Goal: Task Accomplishment & Management: Manage account settings

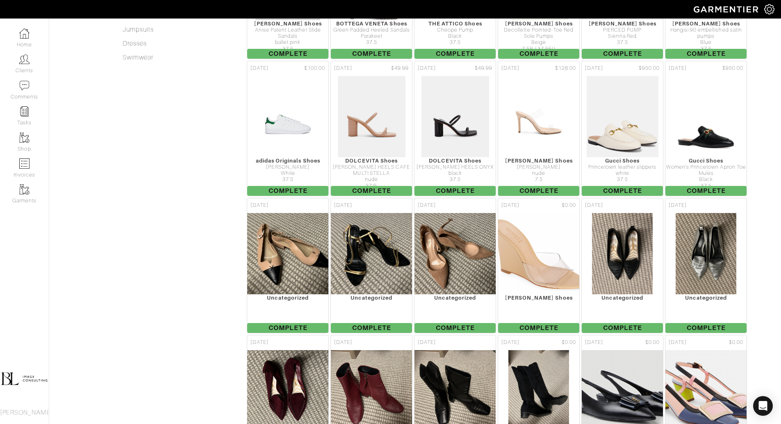
scroll to position [421, 0]
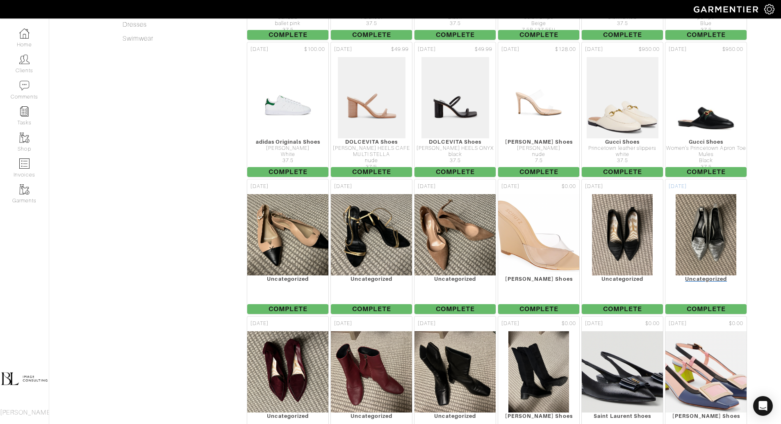
click at [715, 201] on img at bounding box center [706, 235] width 62 height 82
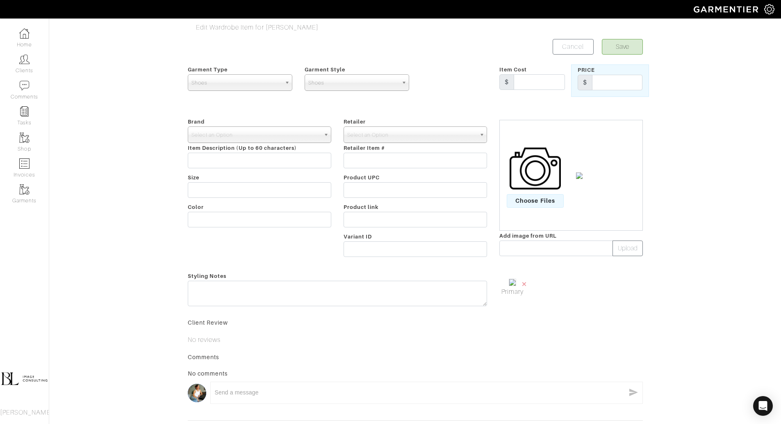
scroll to position [79, 0]
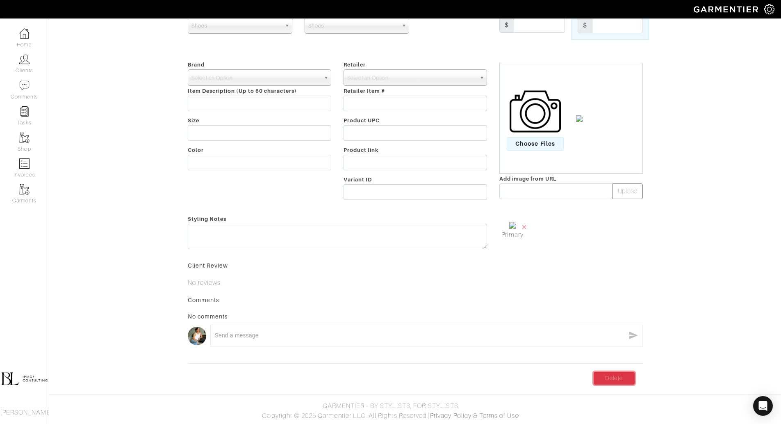
click at [617, 380] on link "Delete" at bounding box center [614, 377] width 41 height 13
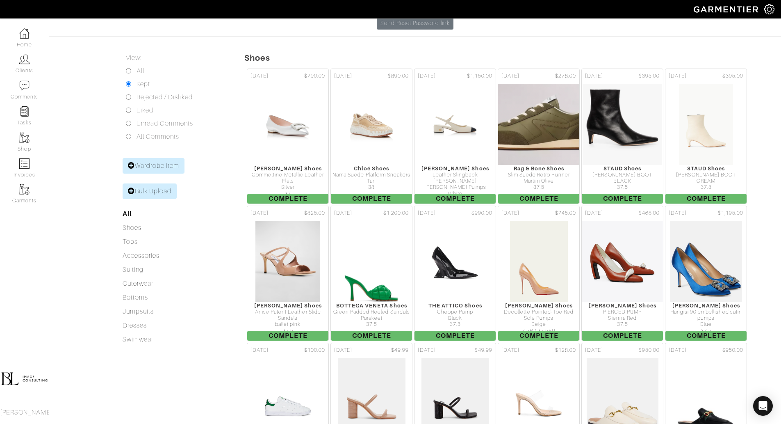
scroll to position [132, 0]
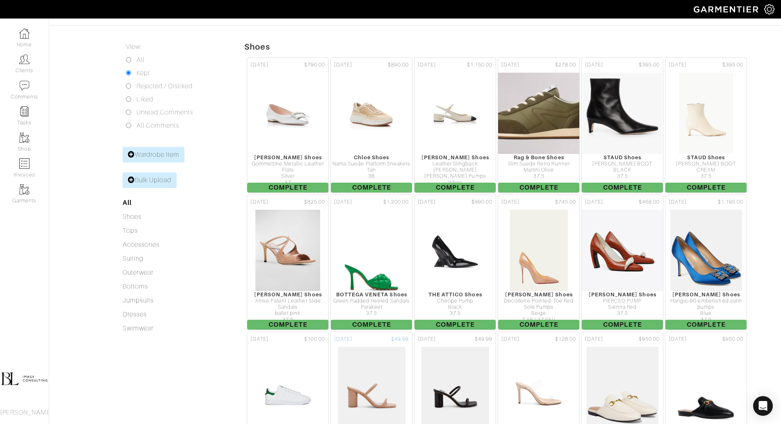
click at [386, 358] on img at bounding box center [371, 387] width 68 height 82
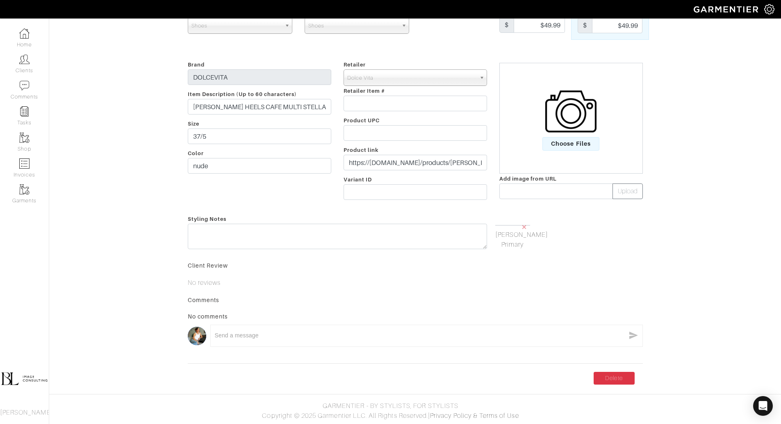
scroll to position [78, 0]
click at [600, 384] on link "Delete" at bounding box center [614, 377] width 41 height 13
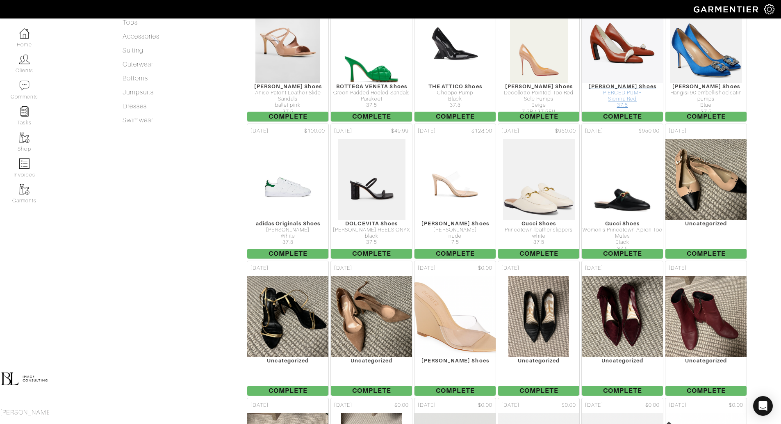
scroll to position [341, 0]
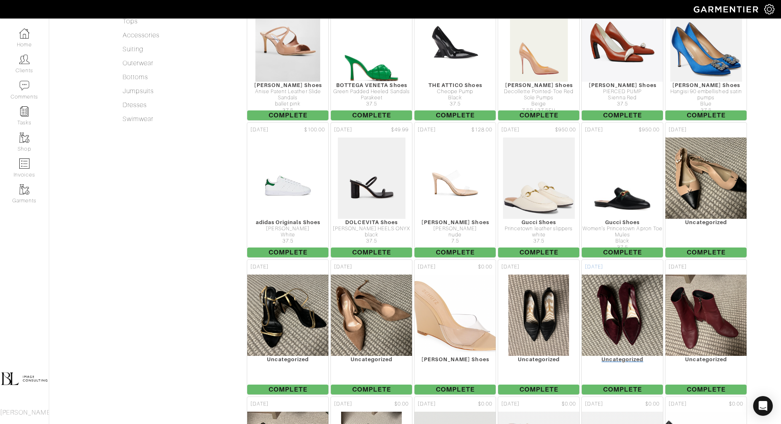
click at [624, 276] on img at bounding box center [622, 315] width 109 height 82
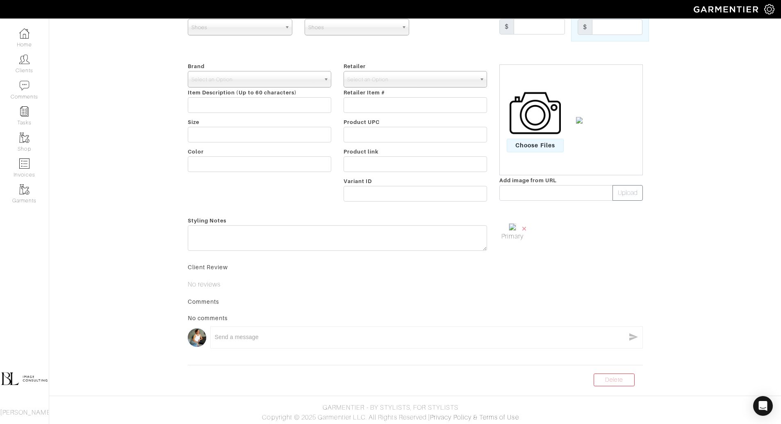
scroll to position [59, 0]
click at [627, 378] on link "Delete" at bounding box center [614, 377] width 41 height 13
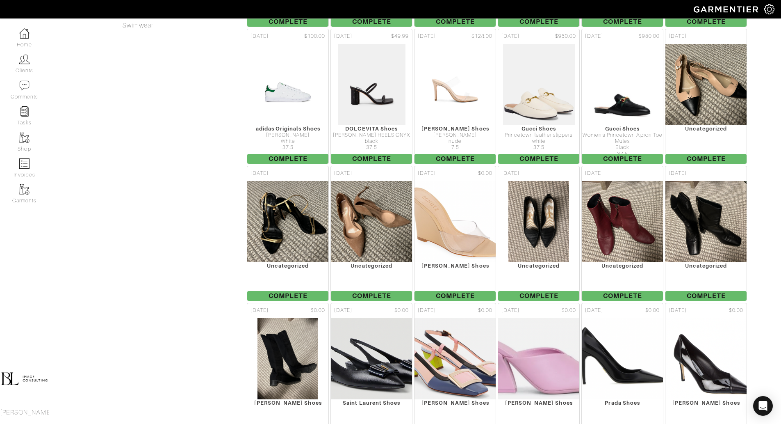
scroll to position [435, 0]
click at [549, 185] on img at bounding box center [539, 221] width 62 height 82
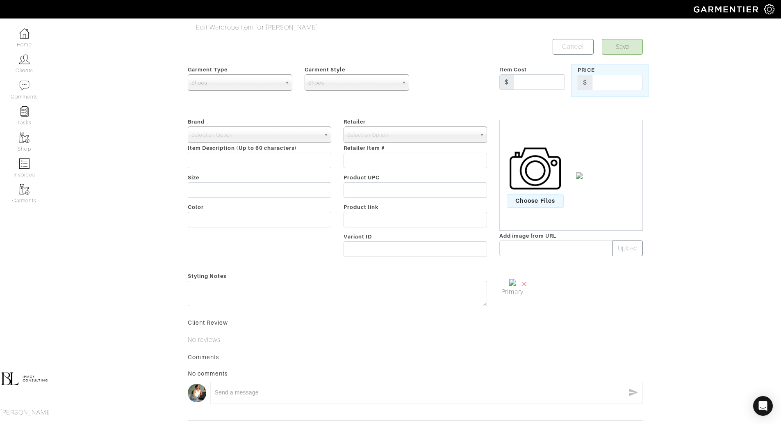
scroll to position [79, 0]
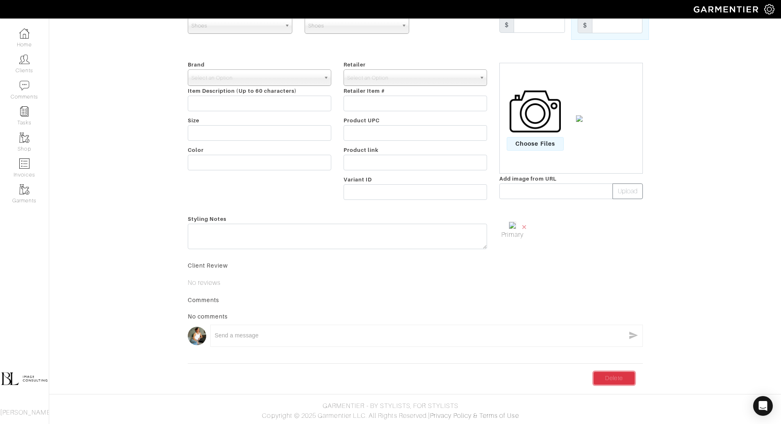
click at [623, 383] on link "Delete" at bounding box center [614, 377] width 41 height 13
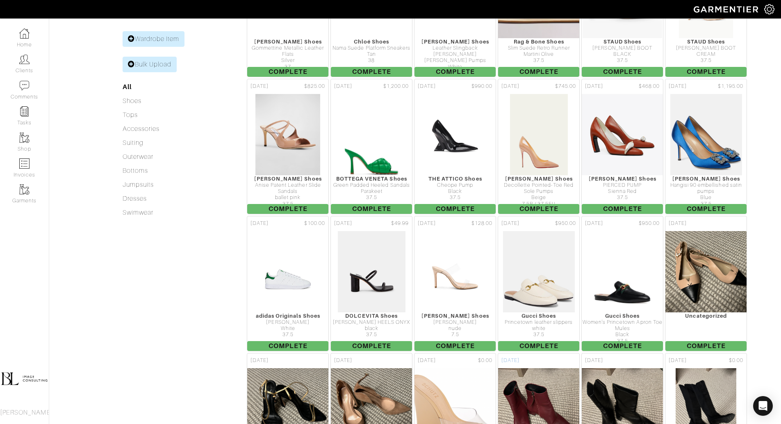
scroll to position [246, 0]
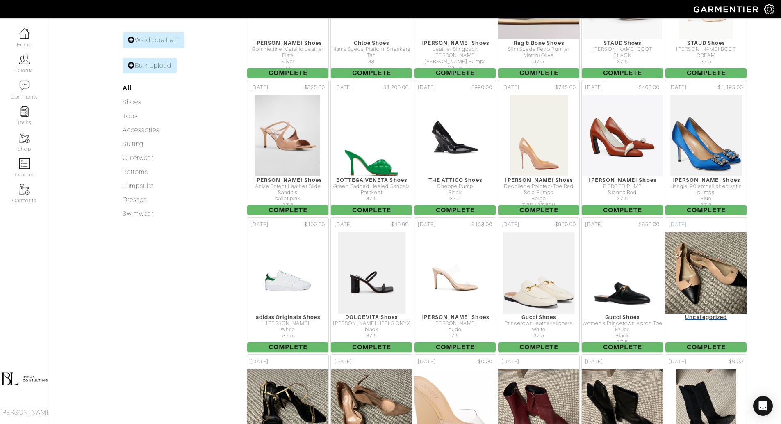
click at [711, 242] on img at bounding box center [706, 273] width 109 height 82
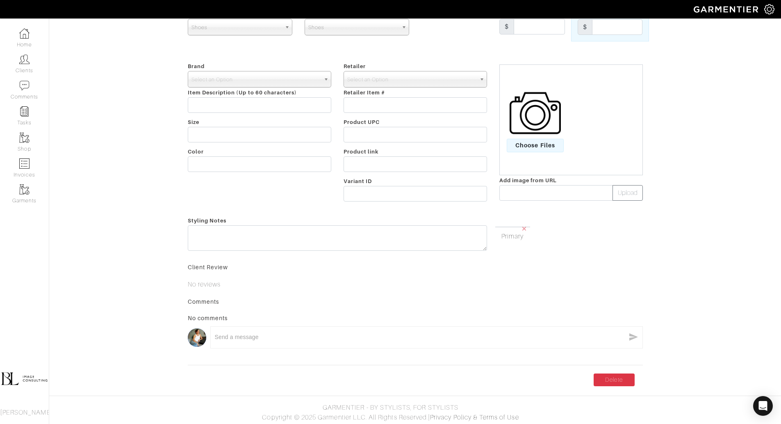
scroll to position [59, 0]
click at [623, 380] on link "Delete" at bounding box center [614, 377] width 41 height 13
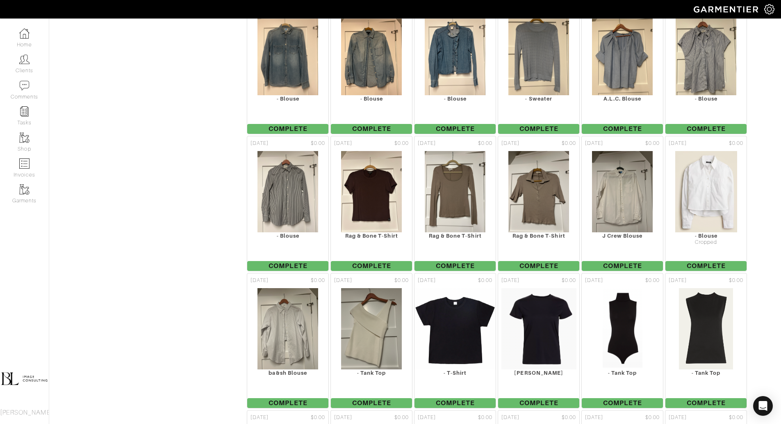
scroll to position [2001, 0]
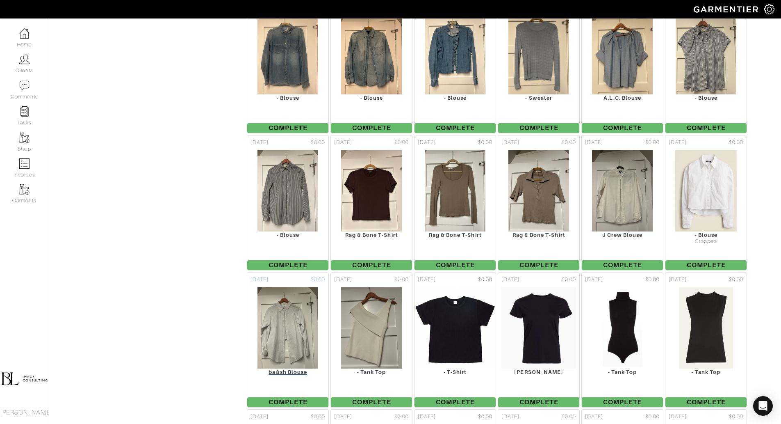
click at [283, 287] on img at bounding box center [288, 328] width 62 height 82
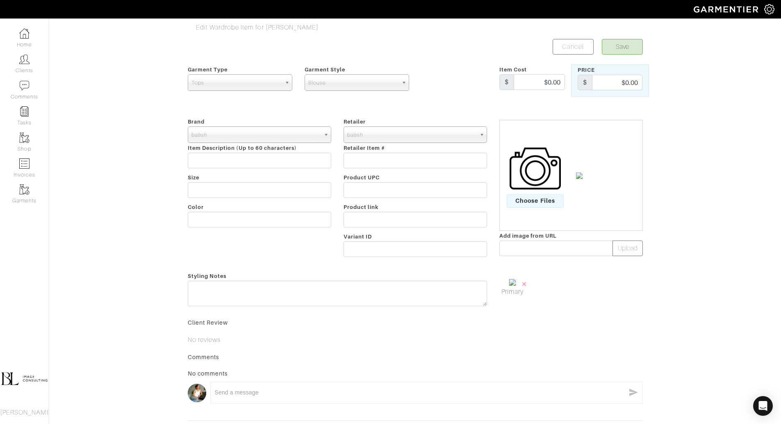
scroll to position [79, 0]
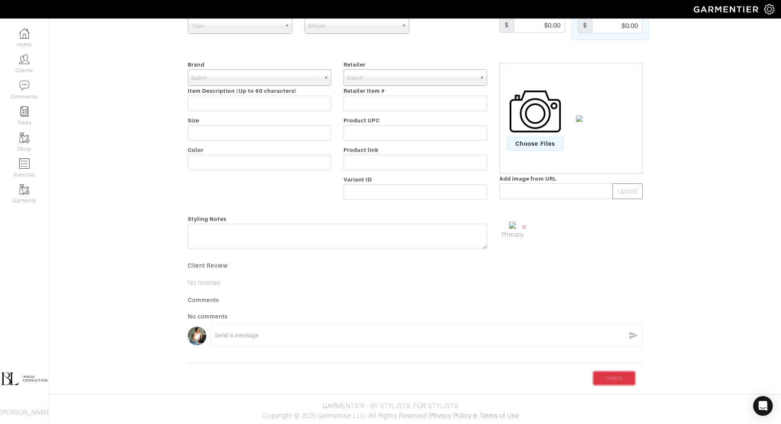
click at [617, 378] on link "Delete" at bounding box center [614, 377] width 41 height 13
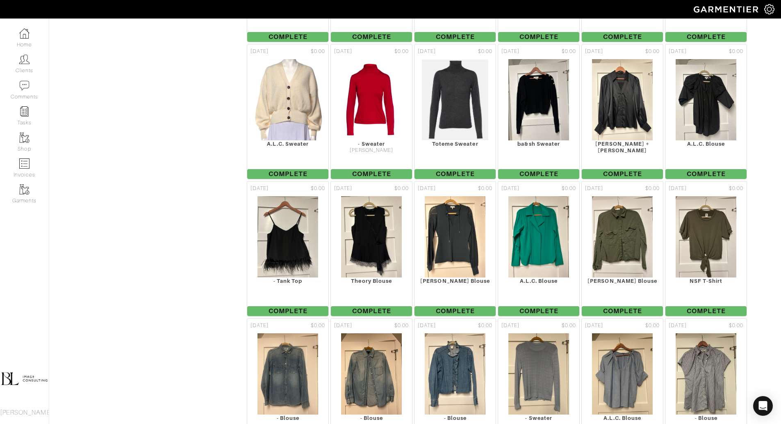
scroll to position [1662, 0]
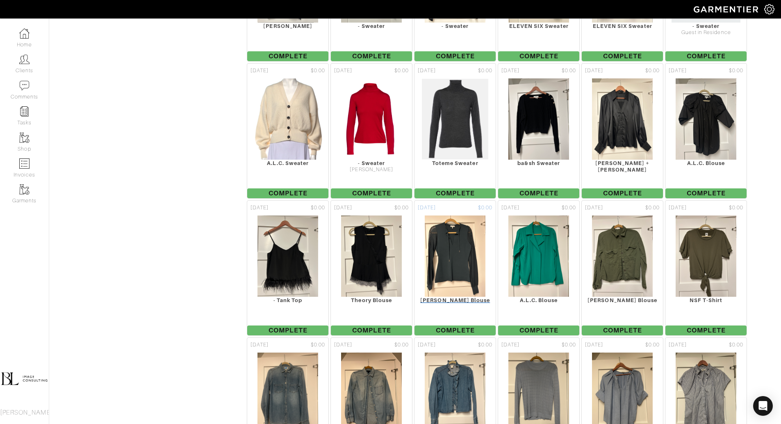
click at [449, 215] on img at bounding box center [455, 256] width 62 height 82
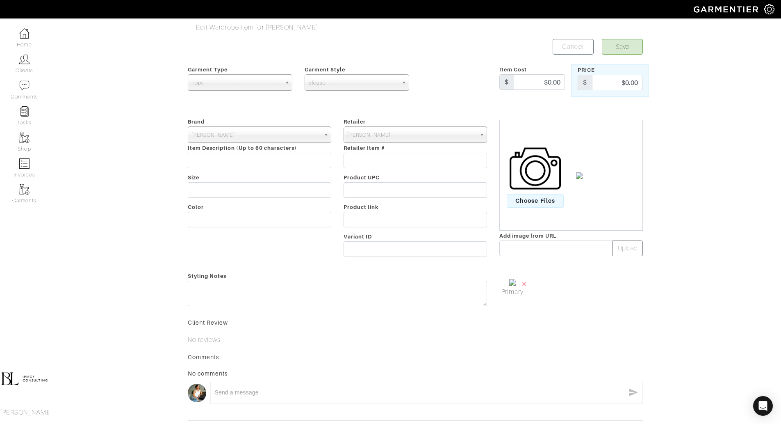
scroll to position [79, 0]
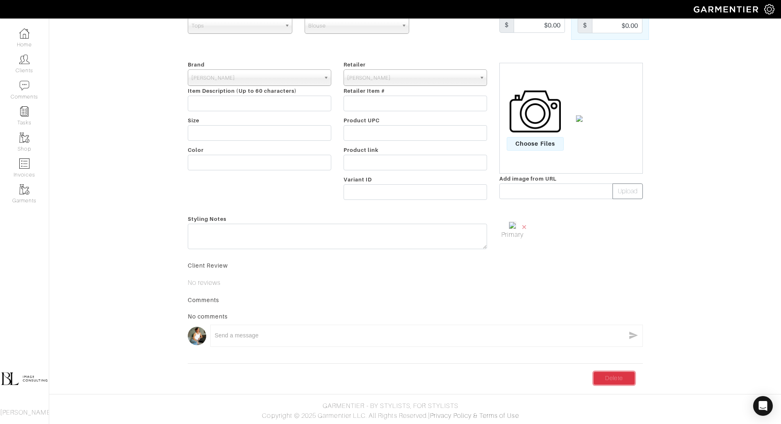
click at [624, 381] on link "Delete" at bounding box center [614, 377] width 41 height 13
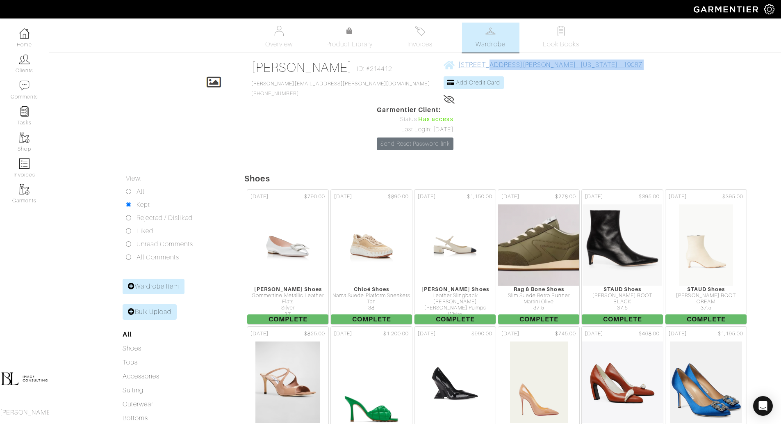
drag, startPoint x: 567, startPoint y: 65, endPoint x: 408, endPoint y: 60, distance: 159.2
click at [408, 59] on div "Click To Edit [PERSON_NAME] ID: #214412 [PERSON_NAME][EMAIL_ADDRESS][PERSON_NAM…" at bounding box center [415, 104] width 467 height 91
click at [567, 64] on div "Click To Edit [PERSON_NAME] ID: #214412 [PERSON_NAME][EMAIL_ADDRESS][PERSON_NAM…" at bounding box center [415, 104] width 467 height 91
drag, startPoint x: 566, startPoint y: 63, endPoint x: 394, endPoint y: 61, distance: 171.8
click at [393, 61] on div "Click To Edit [PERSON_NAME] ID: #214412 [PERSON_NAME][EMAIL_ADDRESS][PERSON_NAM…" at bounding box center [415, 104] width 467 height 91
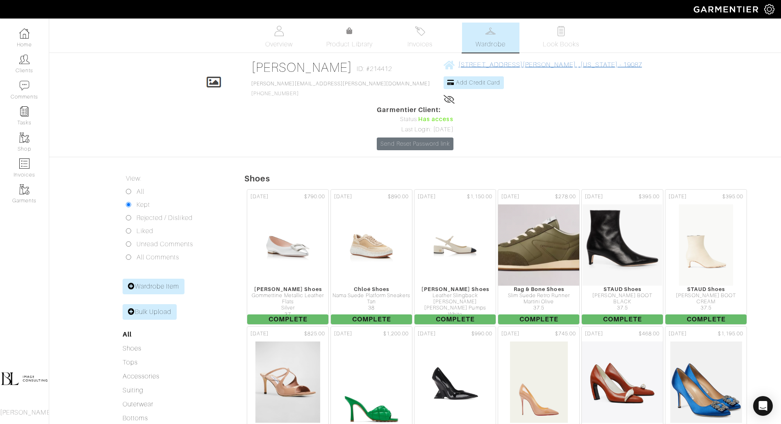
copy link "[STREET_ADDRESS][PERSON_NAME][US_STATE]"
